Goal: Find specific page/section: Find specific page/section

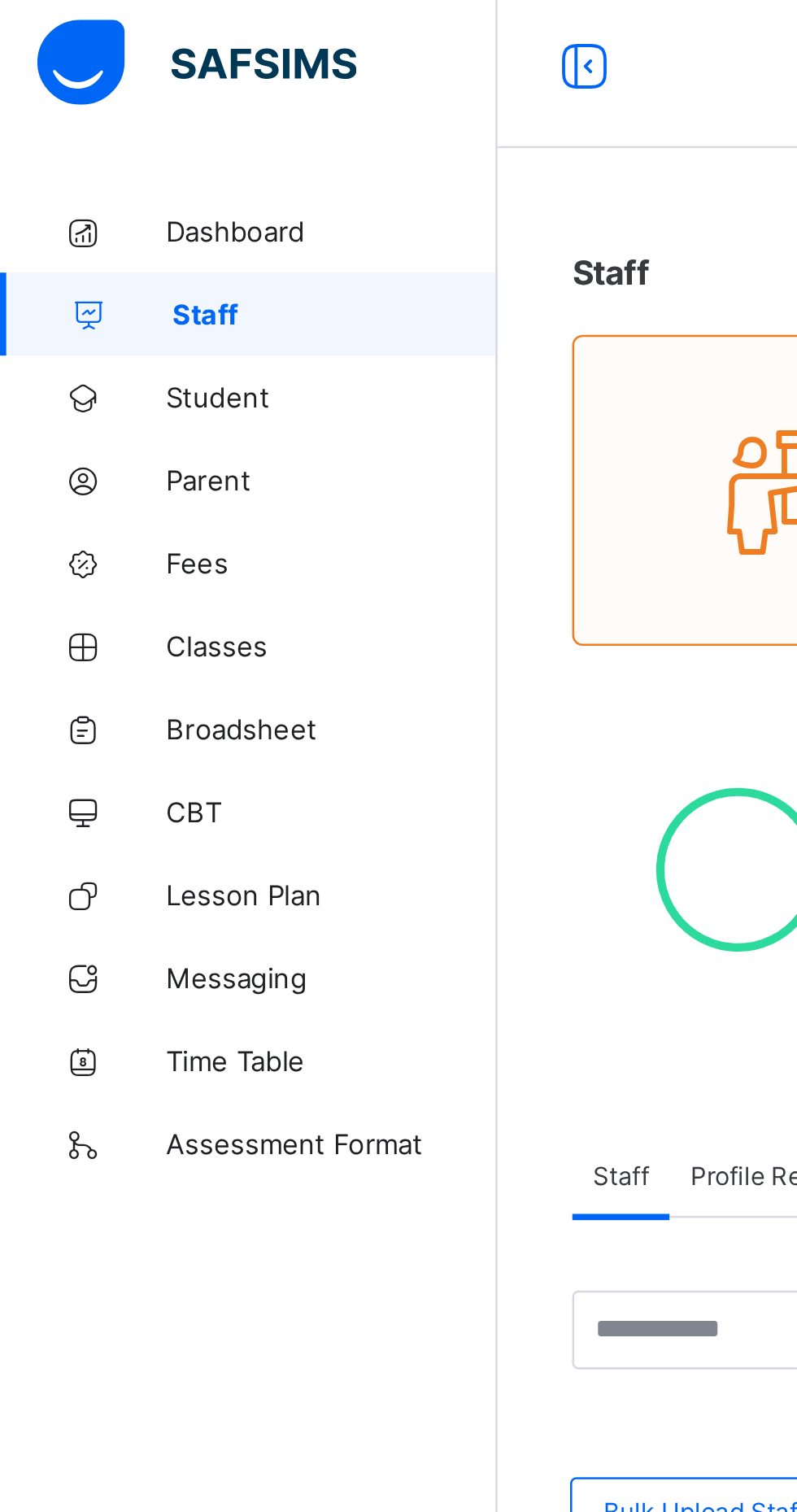
click at [91, 269] on link "Classes" at bounding box center [98, 260] width 195 height 32
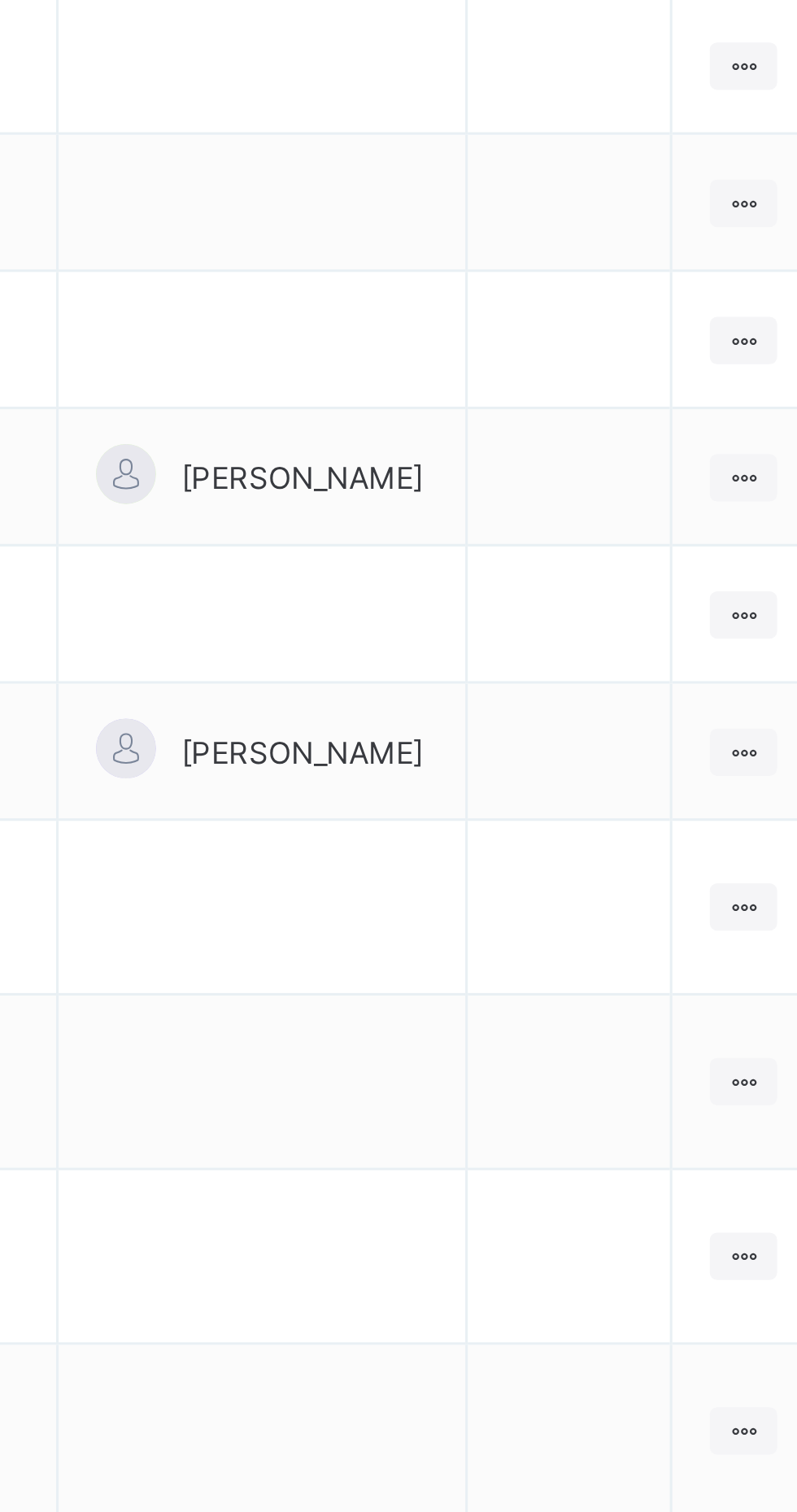
click at [716, 743] on td "View Class Assign form Teacher" at bounding box center [737, 717] width 61 height 57
click at [0, 0] on ul "View Class Assign form Teacher" at bounding box center [0, 0] width 0 height 0
click at [0, 0] on li "View Class" at bounding box center [0, 0] width 0 height 0
